Goal: Information Seeking & Learning: Check status

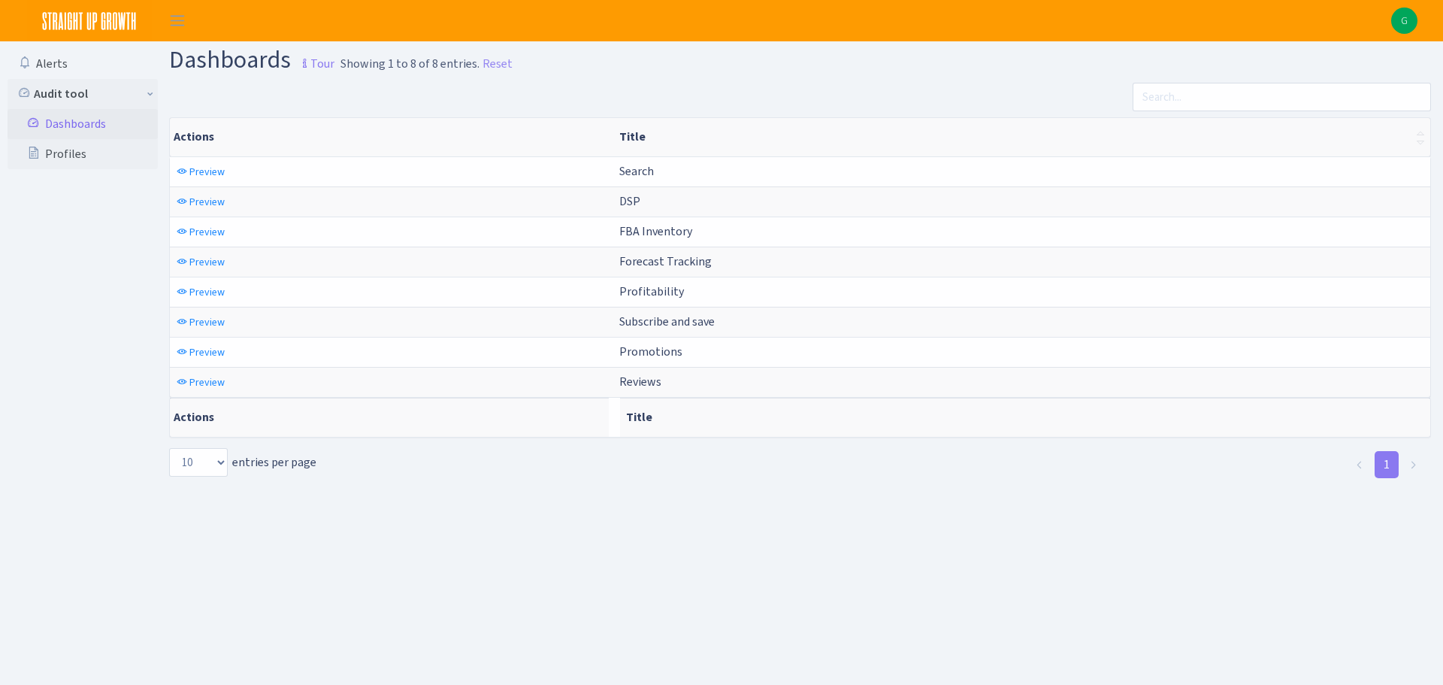
click at [1118, 518] on main "Dashboards Tour Showing 1 to 8 of 8 entries. Reset Actions Title Actions Title …" at bounding box center [806, 344] width 1274 height 606
click at [1076, 528] on main "Dashboards Tour Showing 1 to 8 of 8 entries. Reset Actions Title Actions Title …" at bounding box center [806, 344] width 1274 height 606
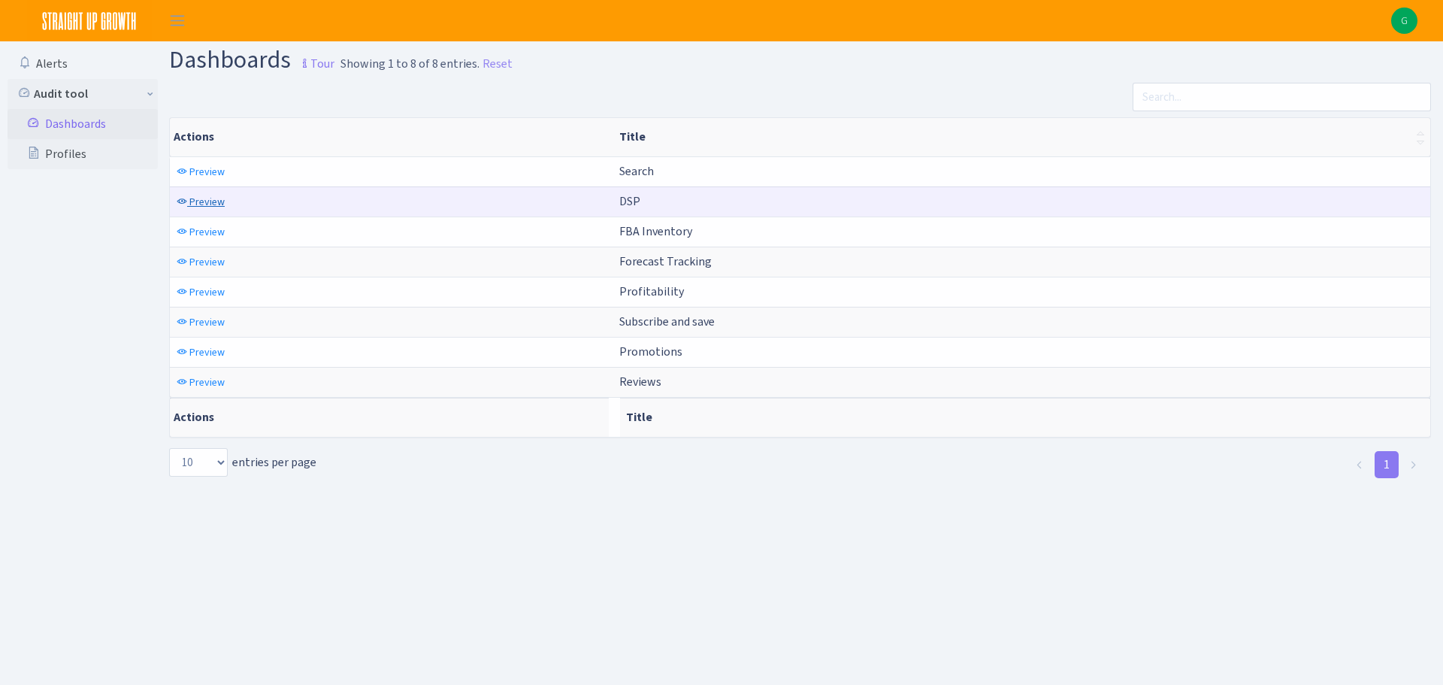
click at [216, 204] on span "Preview" at bounding box center [206, 202] width 35 height 14
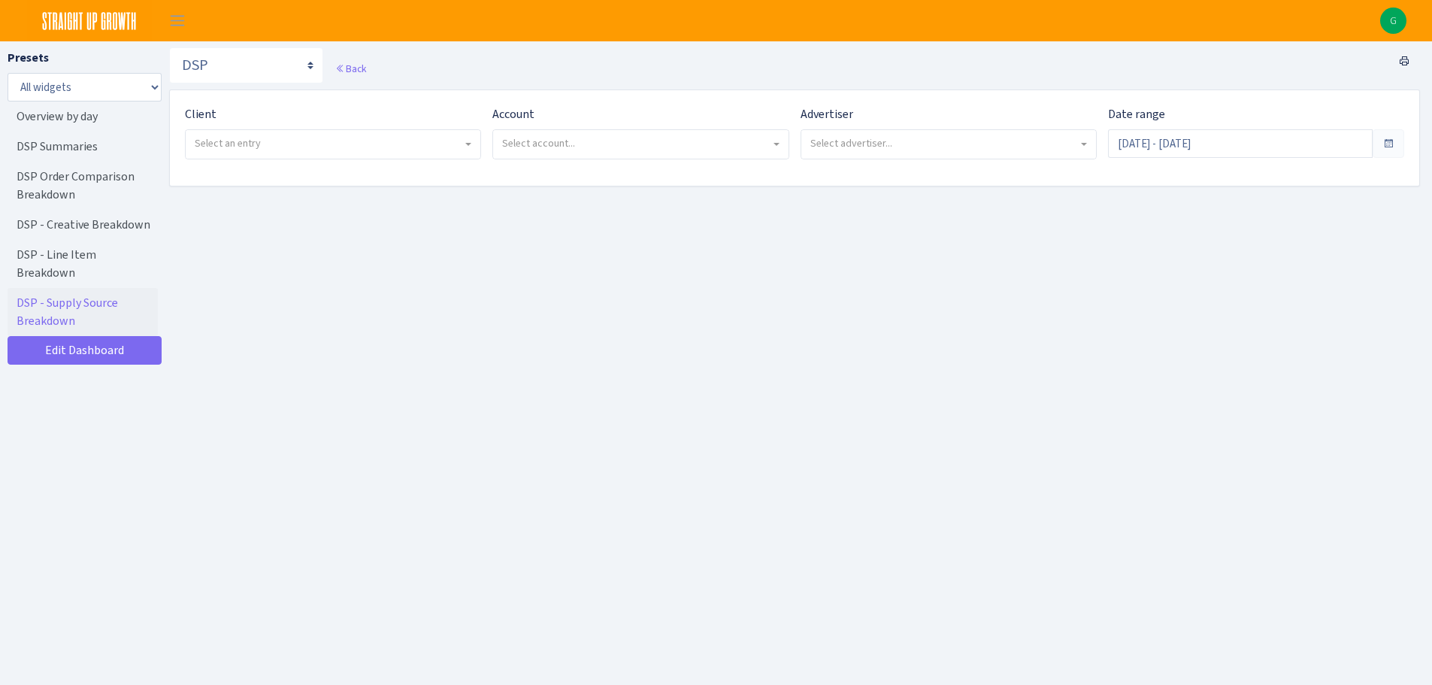
click at [104, 288] on link "DSP - Supply Source Breakdown" at bounding box center [83, 312] width 150 height 48
click at [362, 156] on span "Select an entry" at bounding box center [333, 144] width 295 height 29
select select "328"
select select
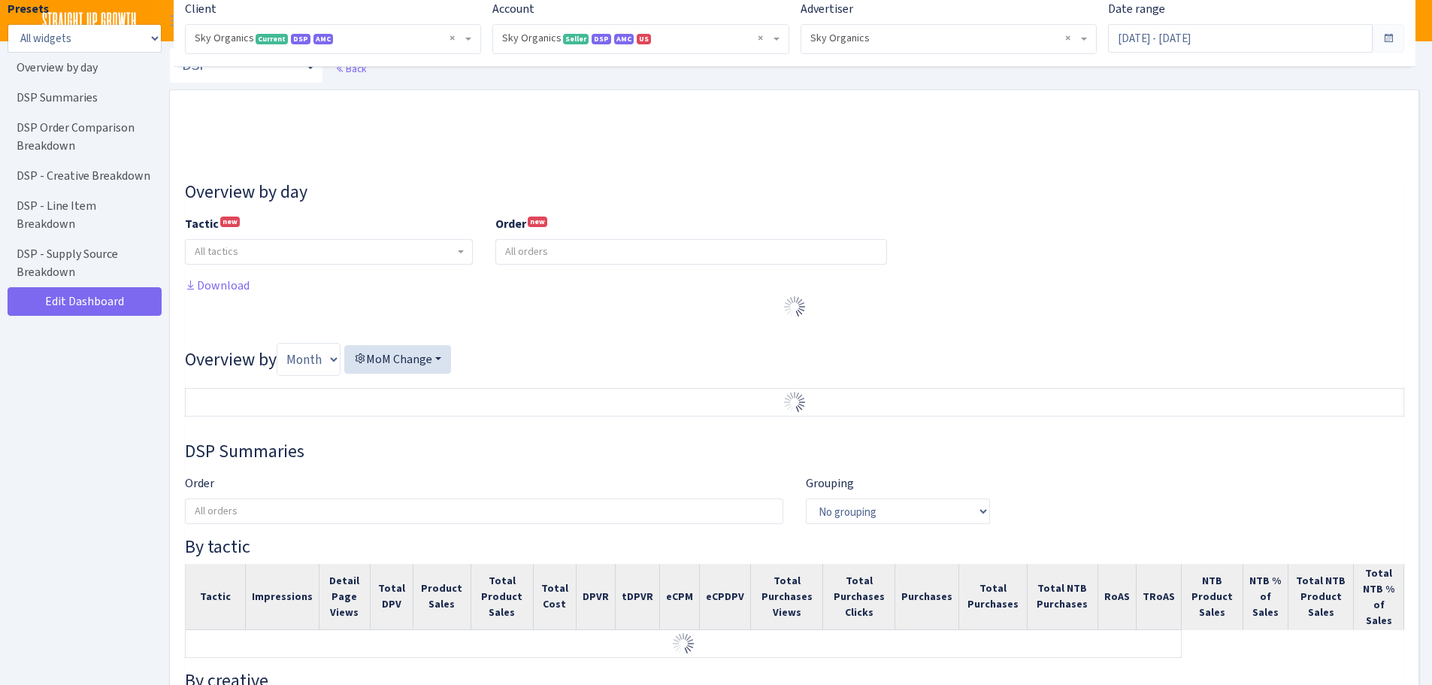
select select "[CREDIT_CARD_NUMBER]"
select select
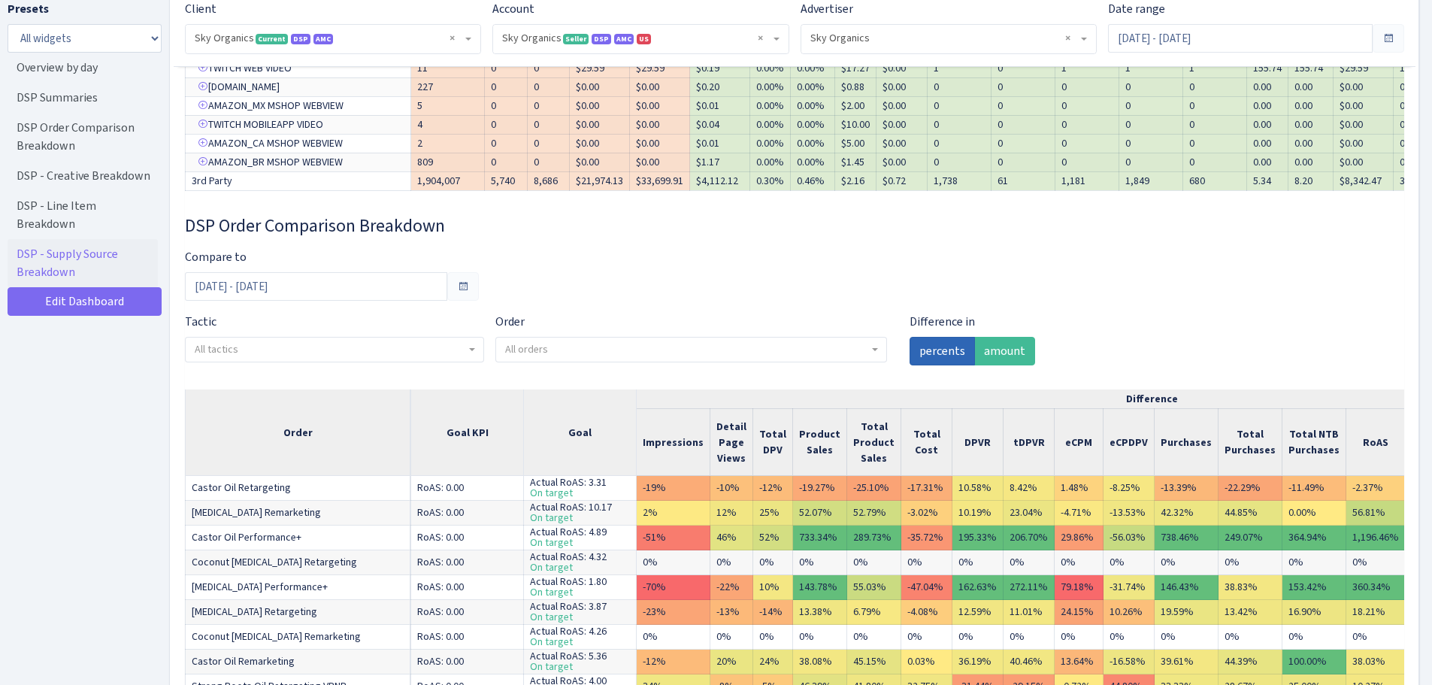
click at [1087, 340] on div "Difference in percents amount" at bounding box center [1105, 345] width 414 height 65
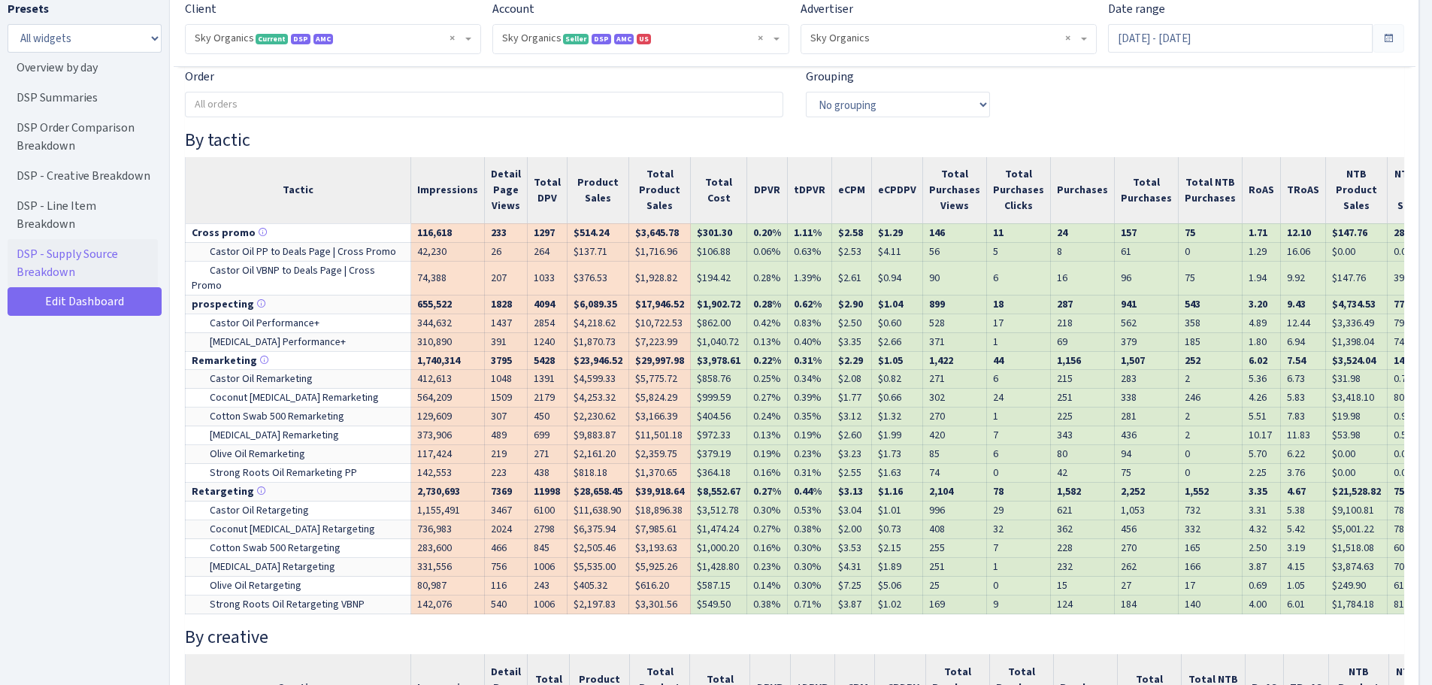
scroll to position [715, 0]
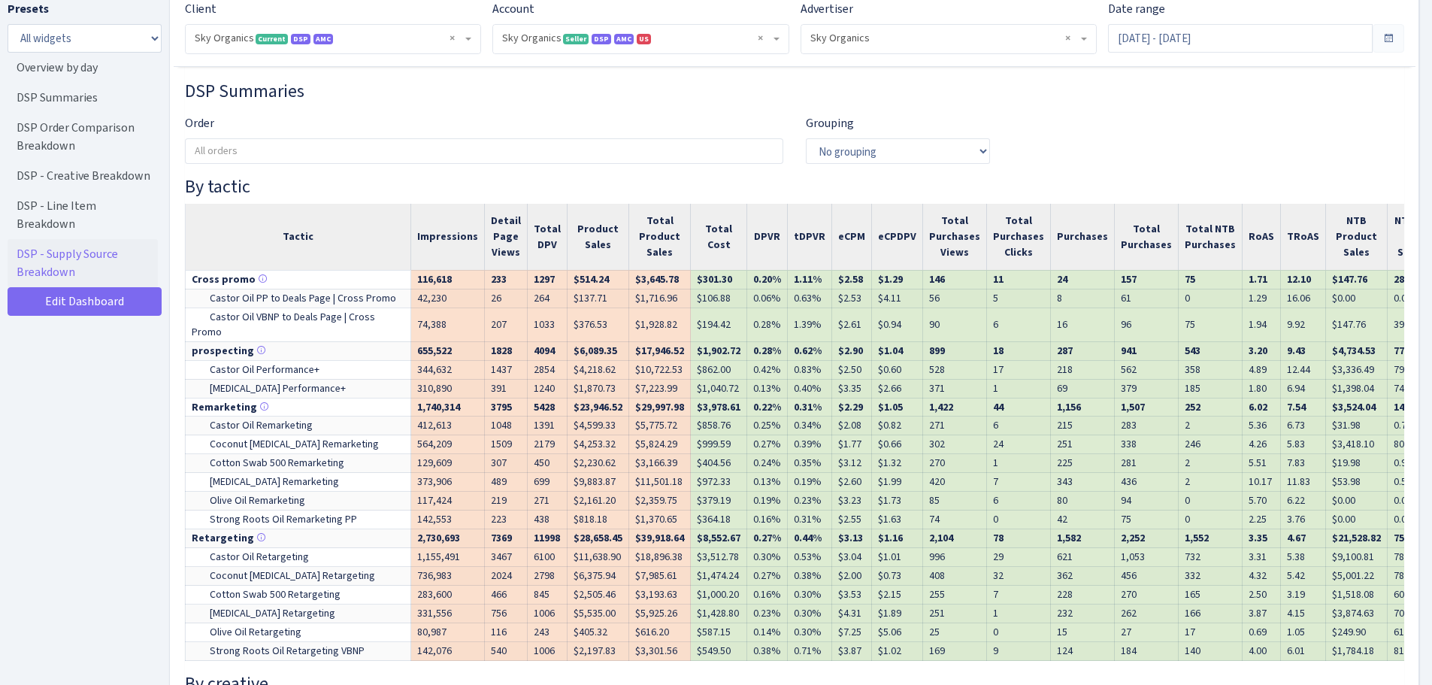
click at [350, 661] on div "Tactic Impressions Detail Page Views Total DPV Product Sales Total Product Sale…" at bounding box center [794, 439] width 1219 height 470
click at [1054, 162] on div "Order All orders - Almond Oil Remarketing Almond Oil Retargeting Beeswax Pellet…" at bounding box center [795, 145] width 1242 height 62
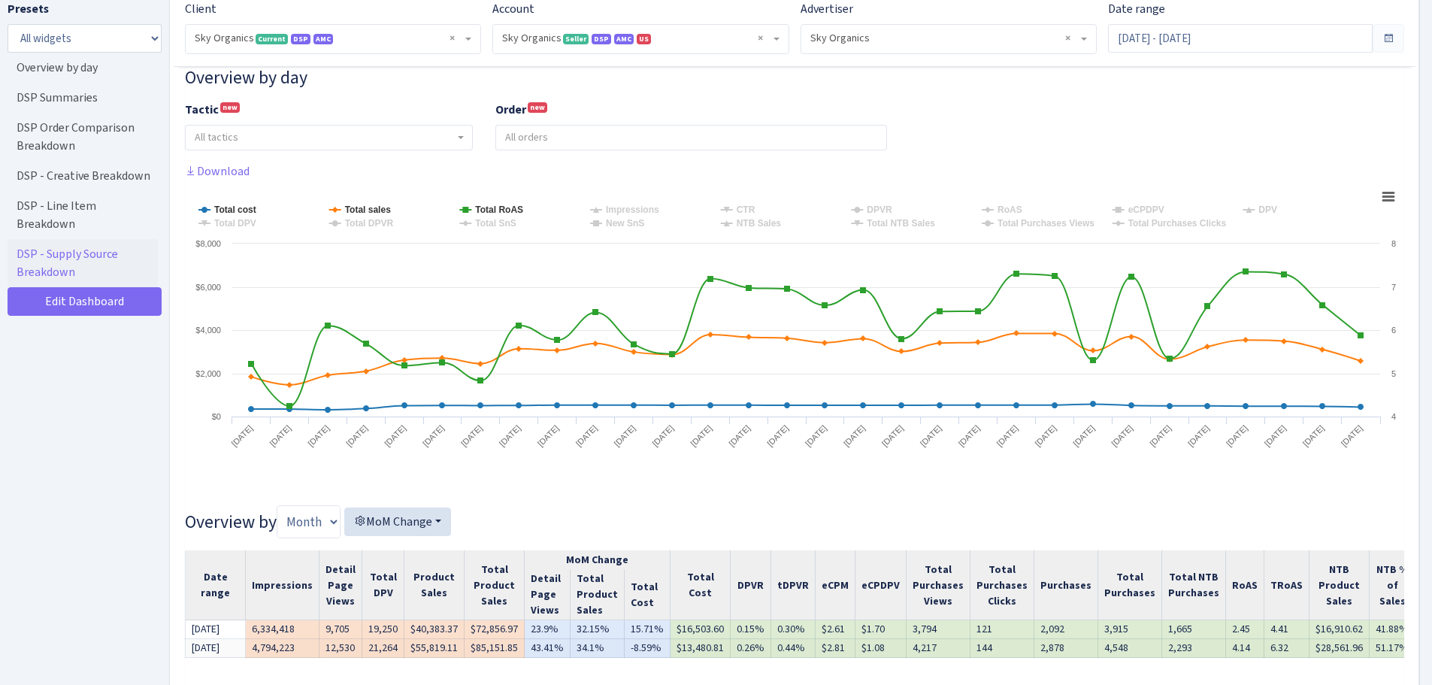
scroll to position [189, 0]
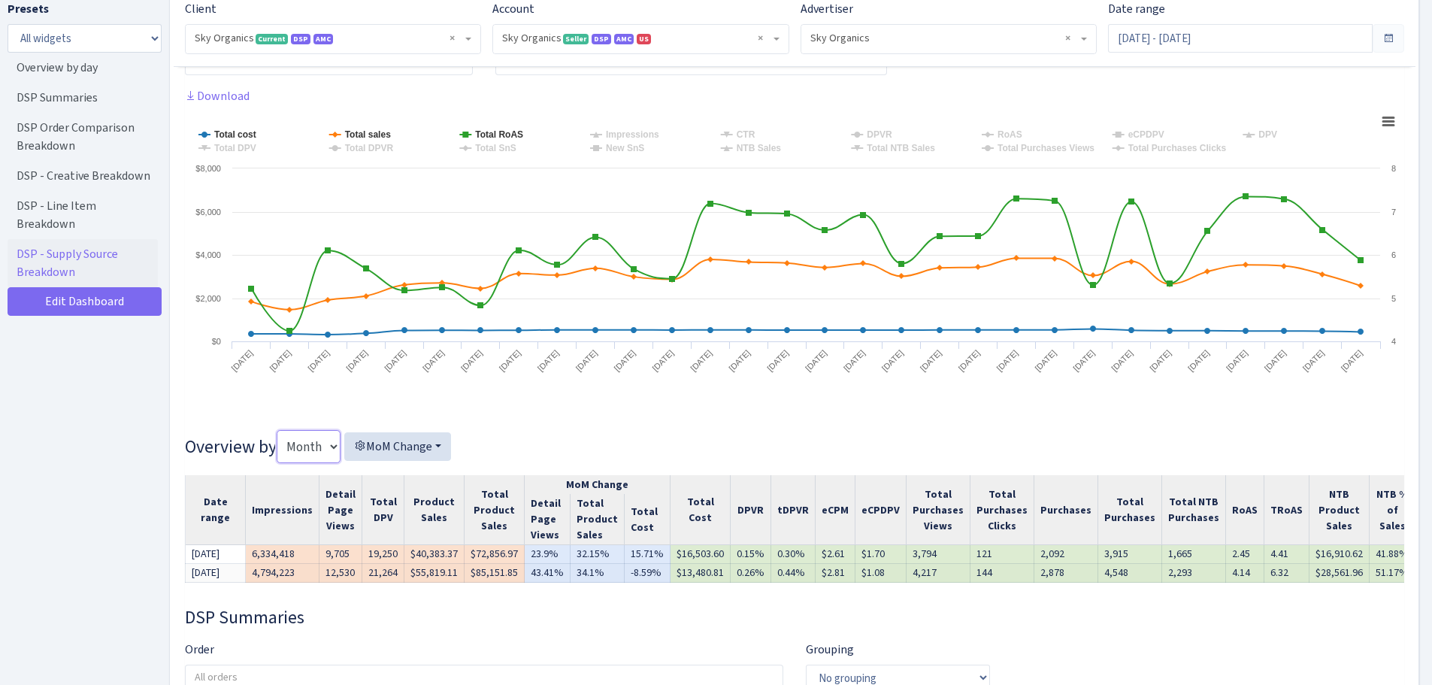
click at [325, 434] on select "Month Week" at bounding box center [309, 446] width 64 height 33
click at [324, 447] on select "Month Week" at bounding box center [309, 446] width 64 height 33
click at [1067, 628] on h3 "DSP Summaries" at bounding box center [794, 617] width 1219 height 22
click at [548, 668] on div "Order All orders - Almond Oil Remarketing Almond Oil Retargeting Beeswax Pellet…" at bounding box center [484, 665] width 598 height 50
click at [157, 600] on div "Presets All widgets ☰ Overview by day ☰ DSP Summaries ☰ DSP Order Comparison Br…" at bounding box center [85, 338] width 154 height 677
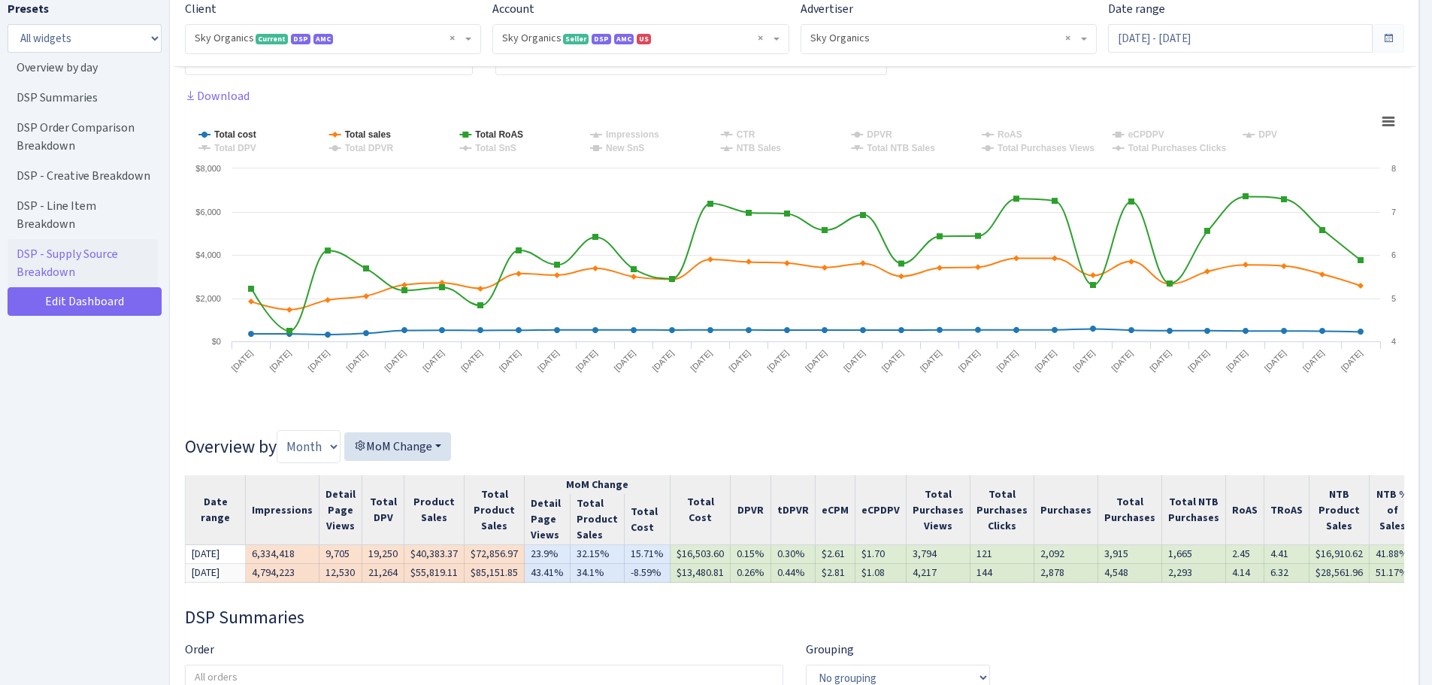
click at [603, 628] on h3 "DSP Summaries" at bounding box center [794, 617] width 1219 height 22
